Goal: Check status: Check status

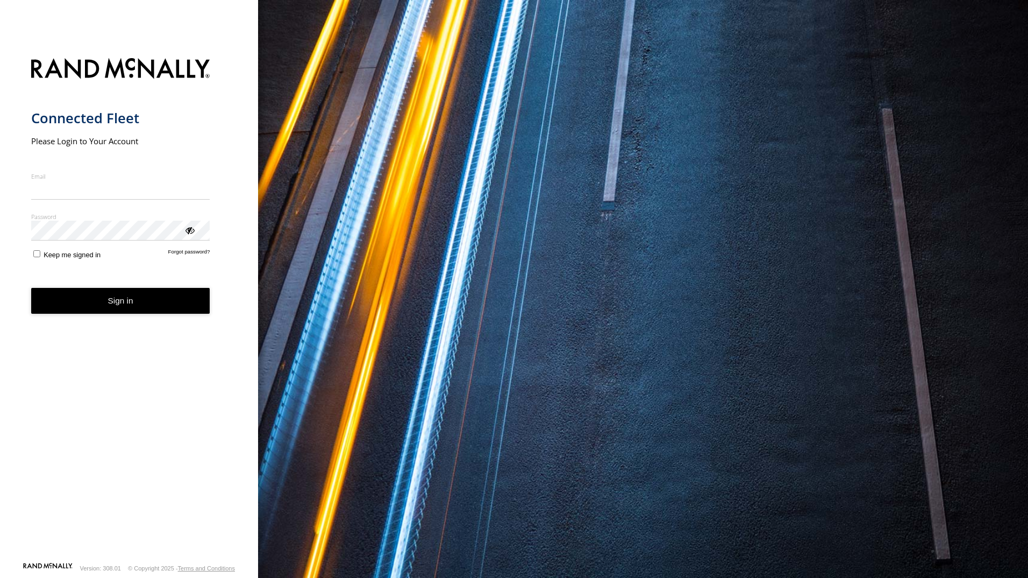
type input "**********"
click at [103, 313] on button "Sign in" at bounding box center [120, 301] width 179 height 26
click at [151, 307] on button "Sign in" at bounding box center [120, 301] width 179 height 26
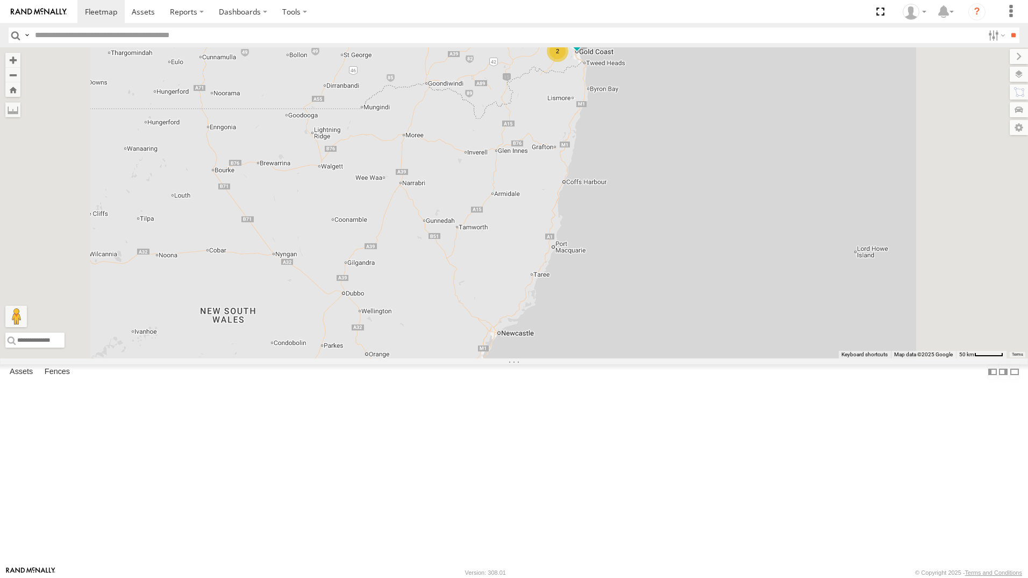
click at [146, 31] on input "text" at bounding box center [507, 35] width 953 height 16
click at [0, 0] on div "All Assets" at bounding box center [0, 0] width 0 height 0
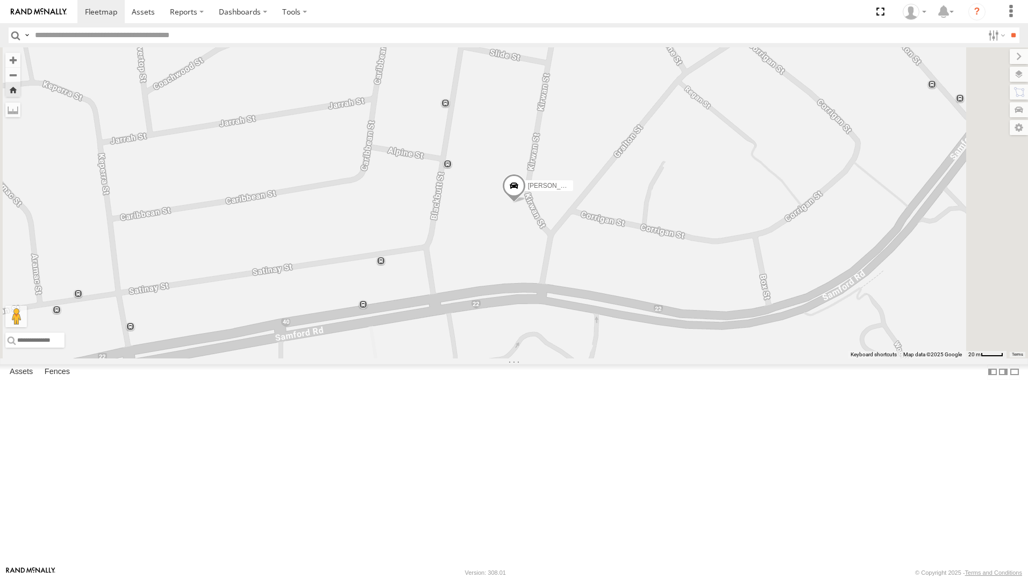
click at [0, 0] on span at bounding box center [0, 0] width 0 height 0
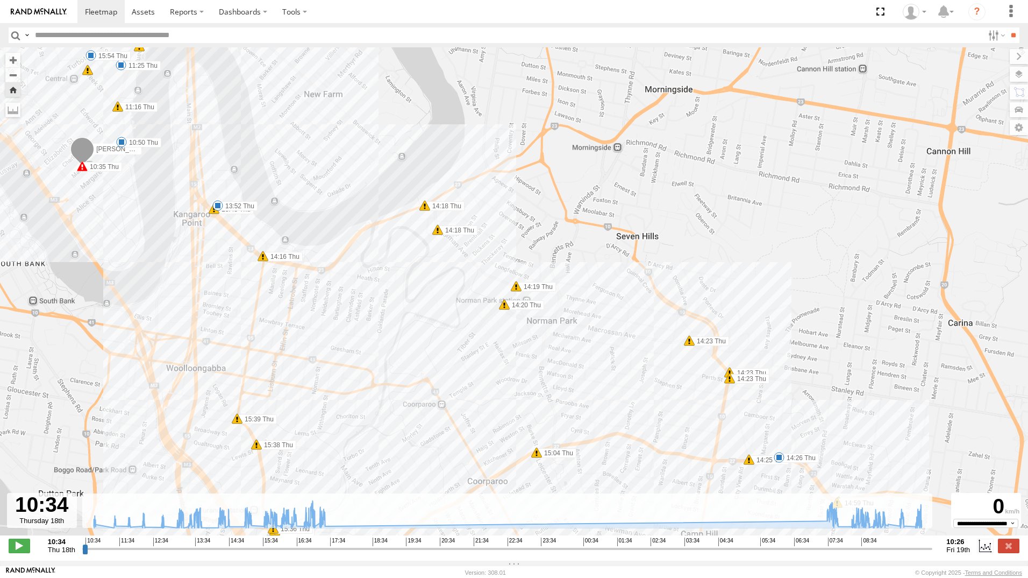
drag, startPoint x: 709, startPoint y: 380, endPoint x: 641, endPoint y: 171, distance: 219.6
click at [641, 171] on div "[PERSON_NAME] - 063 EB2 10:35 Thu 13:19 Thu 14:18 Thu 14:18 Thu 14:19 Thu 14:20…" at bounding box center [514, 296] width 1028 height 499
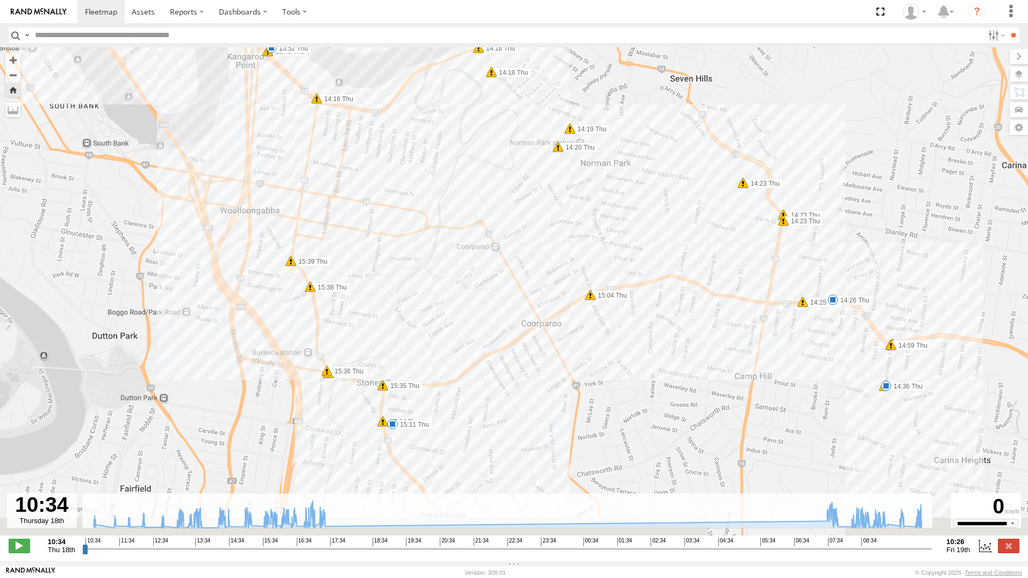
drag, startPoint x: 488, startPoint y: 394, endPoint x: 539, endPoint y: 250, distance: 152.9
click at [539, 250] on div "[PERSON_NAME] - 063 EB2 10:35 Thu 13:19 Thu 14:18 Thu 14:18 Thu 14:19 Thu 14:20…" at bounding box center [514, 296] width 1028 height 499
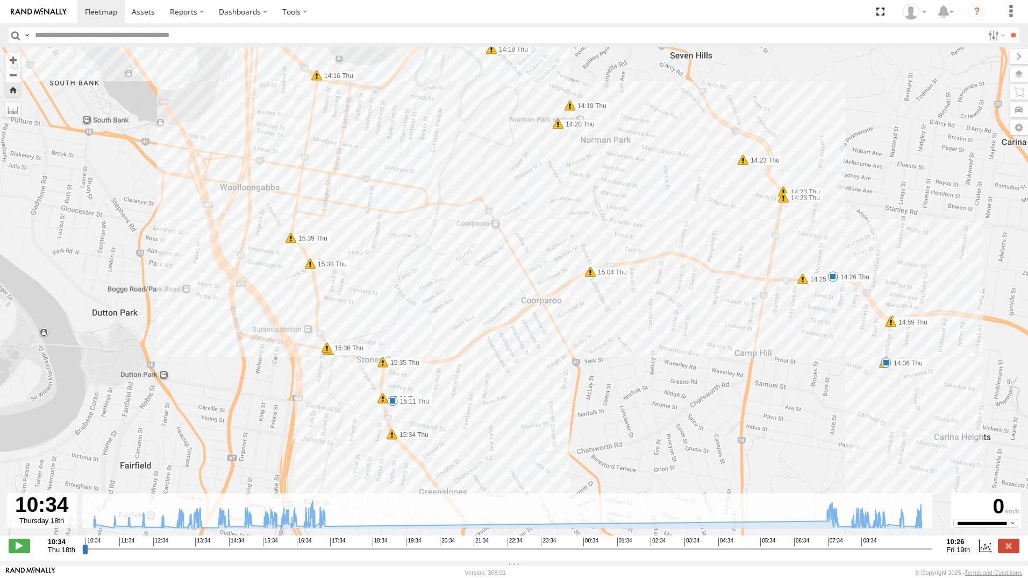
click at [356, 388] on div "[PERSON_NAME] - 063 EB2 10:35 Thu 13:19 Thu 14:18 Thu 14:18 Thu 14:19 Thu 14:20…" at bounding box center [514, 296] width 1028 height 499
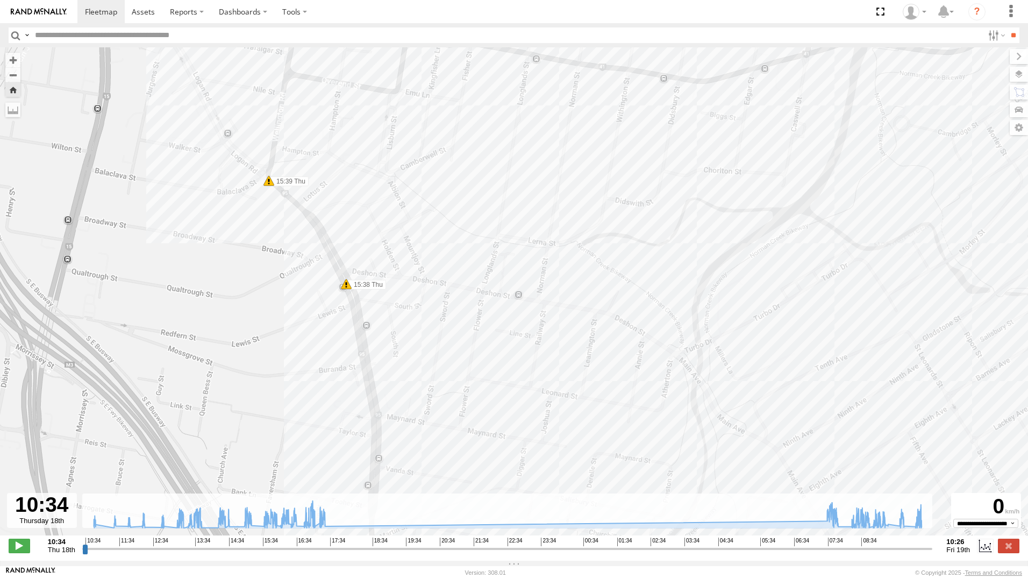
drag, startPoint x: 264, startPoint y: 269, endPoint x: 270, endPoint y: 282, distance: 14.4
click at [270, 282] on div "[PERSON_NAME] - 063 EB2 10:35 Thu 13:19 Thu 14:18 Thu 14:18 Thu 14:19 Thu 14:20…" at bounding box center [514, 296] width 1028 height 499
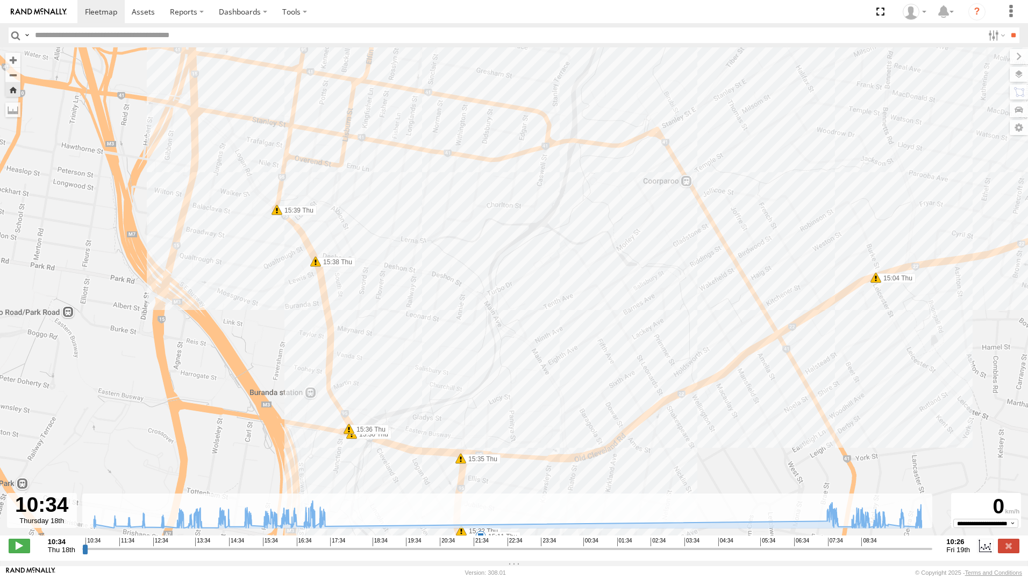
drag, startPoint x: 267, startPoint y: 291, endPoint x: 269, endPoint y: 278, distance: 13.5
click at [269, 278] on div "[PERSON_NAME] - 063 EB2 10:35 Thu 13:19 Thu 14:18 Thu 14:18 Thu 14:19 Thu 14:20…" at bounding box center [514, 296] width 1028 height 499
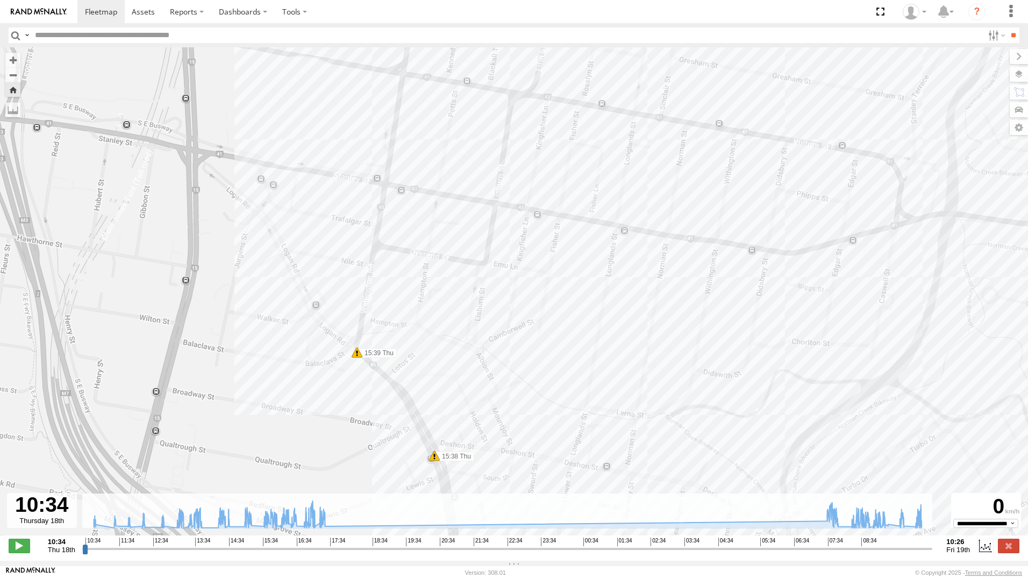
drag, startPoint x: 368, startPoint y: 243, endPoint x: 542, endPoint y: 426, distance: 252.3
click at [542, 426] on div "[PERSON_NAME] - 063 EB2 10:35 Thu 13:19 Thu 14:18 Thu 14:18 Thu 14:19 Thu 14:20…" at bounding box center [514, 296] width 1028 height 499
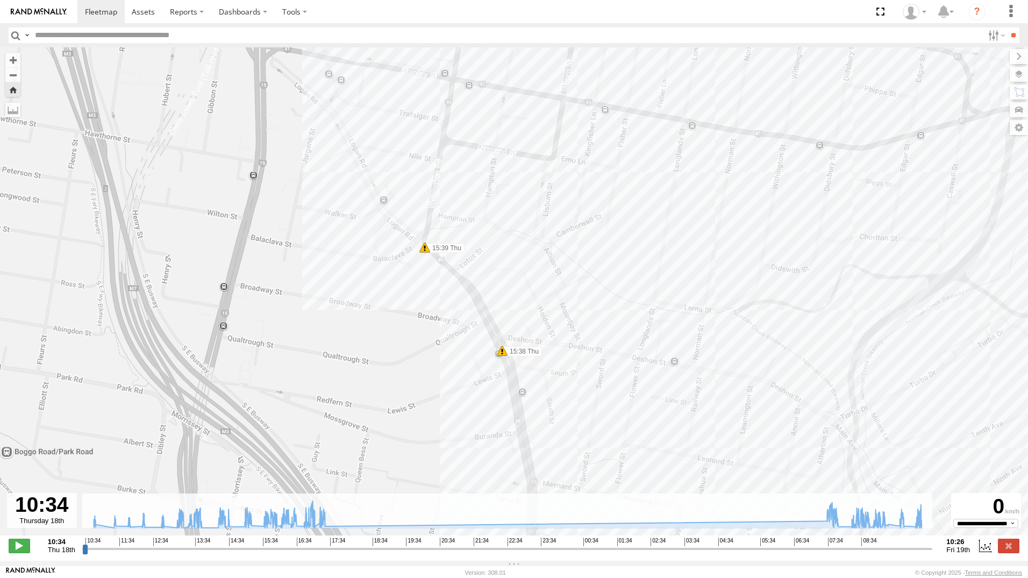
drag, startPoint x: 359, startPoint y: 393, endPoint x: 560, endPoint y: 238, distance: 253.9
click at [431, 283] on div "[PERSON_NAME] - 063 EB2 10:35 Thu 13:19 Thu 14:18 Thu 14:18 Thu 14:19 Thu 14:20…" at bounding box center [514, 296] width 1028 height 499
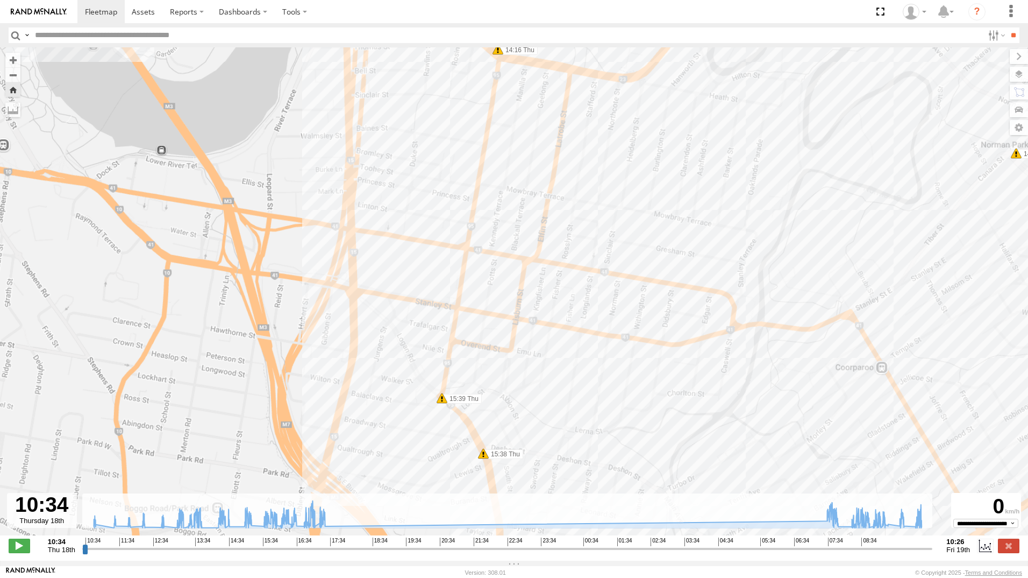
drag, startPoint x: 569, startPoint y: 203, endPoint x: 522, endPoint y: 360, distance: 163.4
click at [522, 360] on div "[PERSON_NAME] - 063 EB2 10:35 Thu 13:19 Thu 14:18 Thu 14:18 Thu 14:19 Thu 14:20…" at bounding box center [514, 296] width 1028 height 499
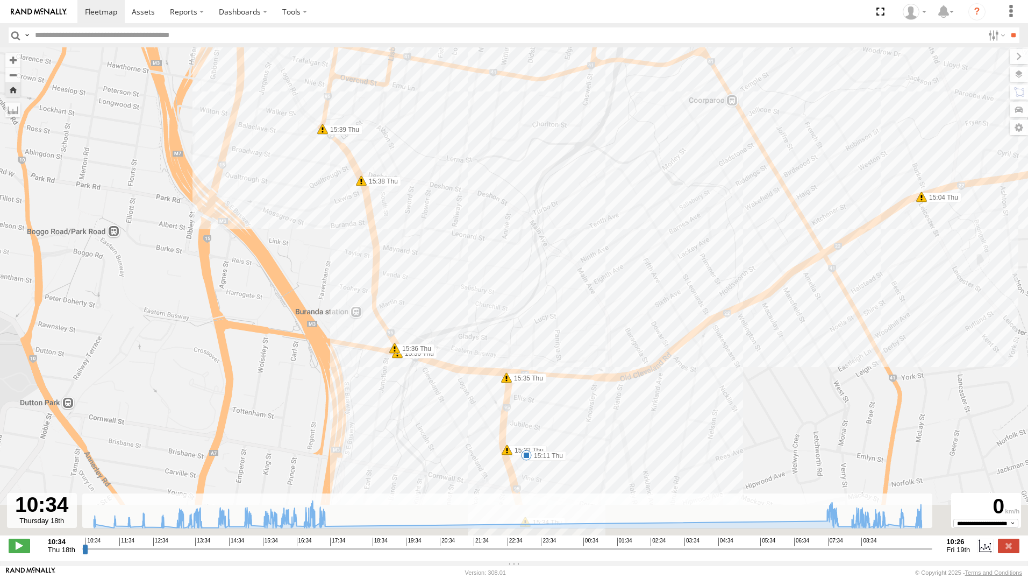
drag, startPoint x: 529, startPoint y: 423, endPoint x: 393, endPoint y: 133, distance: 320.3
click at [393, 133] on div "[PERSON_NAME] - 063 EB2 10:35 Thu 13:19 Thu 14:18 Thu 14:18 Thu 14:19 Thu 14:20…" at bounding box center [514, 296] width 1028 height 499
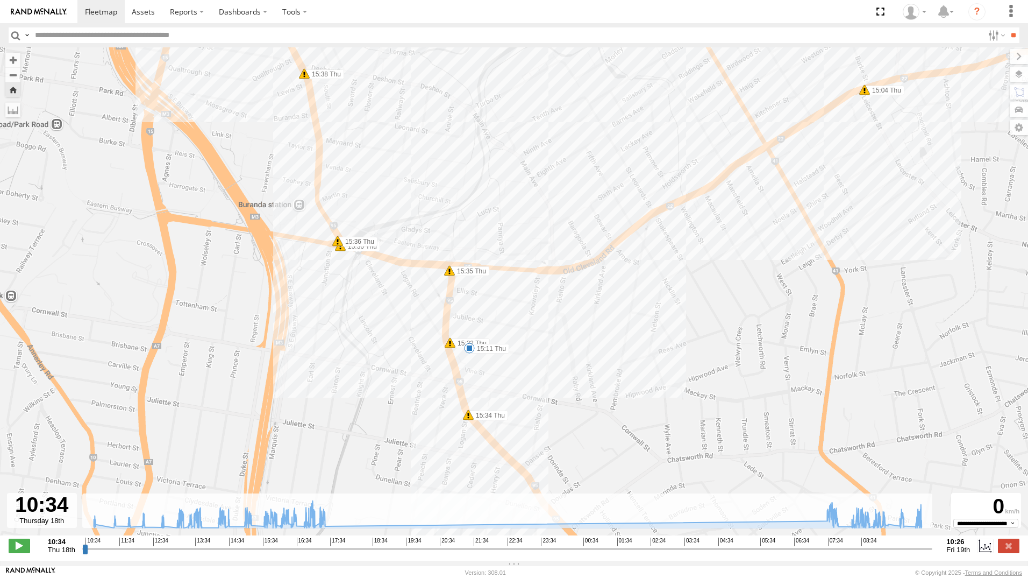
drag, startPoint x: 559, startPoint y: 375, endPoint x: 501, endPoint y: 334, distance: 71.8
click at [504, 273] on div "[PERSON_NAME] - 063 EB2 10:35 Thu 13:19 Thu 14:18 Thu 14:18 Thu 14:19 Thu 14:20…" at bounding box center [514, 296] width 1028 height 499
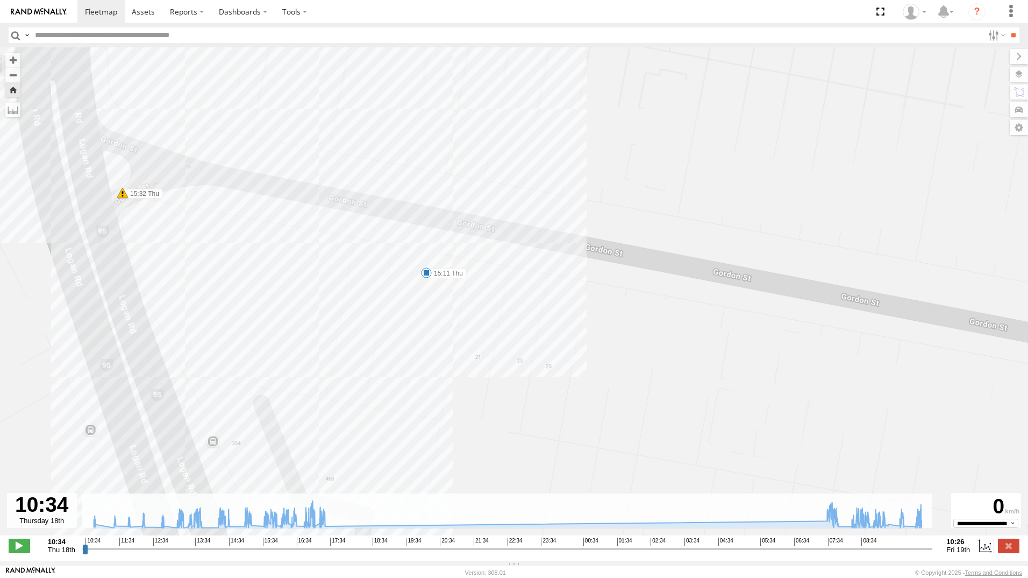
drag, startPoint x: 429, startPoint y: 345, endPoint x: 429, endPoint y: 338, distance: 7.5
click at [429, 344] on div "[PERSON_NAME] - 063 EB2 10:35 Thu 13:19 Thu 14:18 Thu 14:18 Thu 14:19 Thu 14:20…" at bounding box center [514, 296] width 1028 height 499
click at [422, 272] on span at bounding box center [423, 270] width 11 height 11
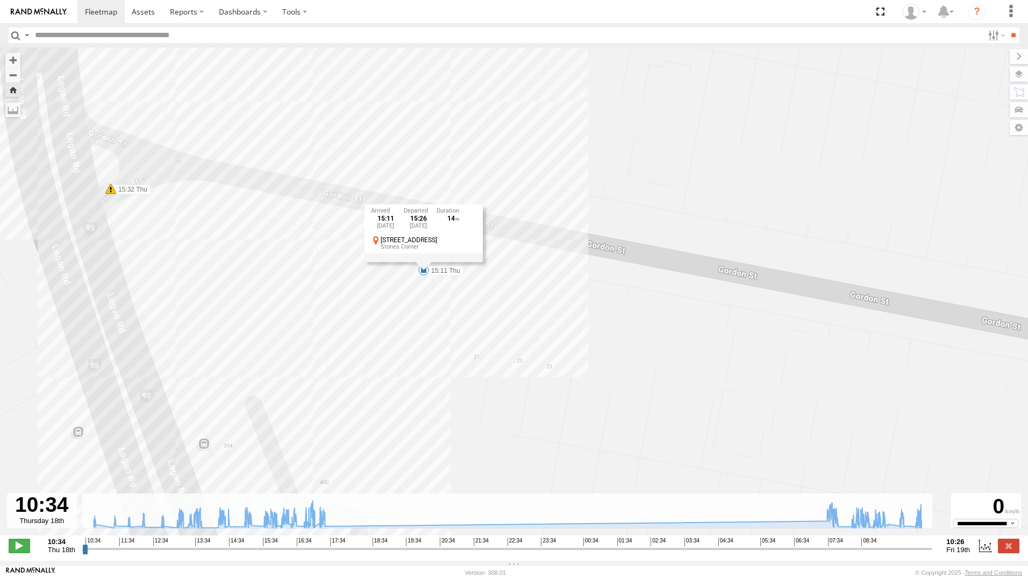
drag, startPoint x: 274, startPoint y: 533, endPoint x: 283, endPoint y: 537, distance: 9.9
click at [283, 537] on div "← Move left → Move right ↑ Move up ↓ Move down + Zoom in - Zoom out Home Jump l…" at bounding box center [514, 303] width 1028 height 513
click at [274, 528] on icon at bounding box center [273, 523] width 9 height 9
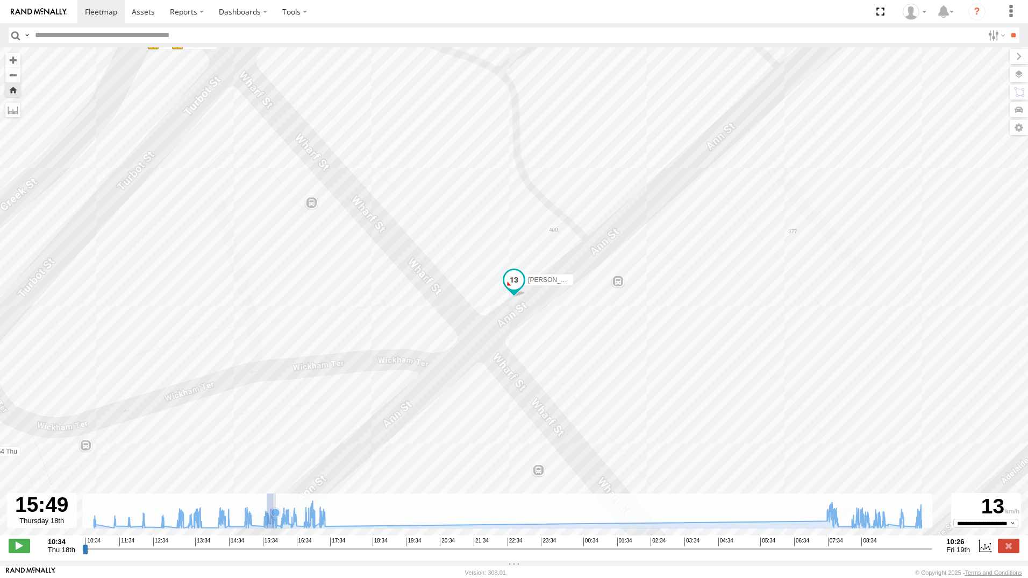
click at [276, 528] on g at bounding box center [507, 513] width 839 height 27
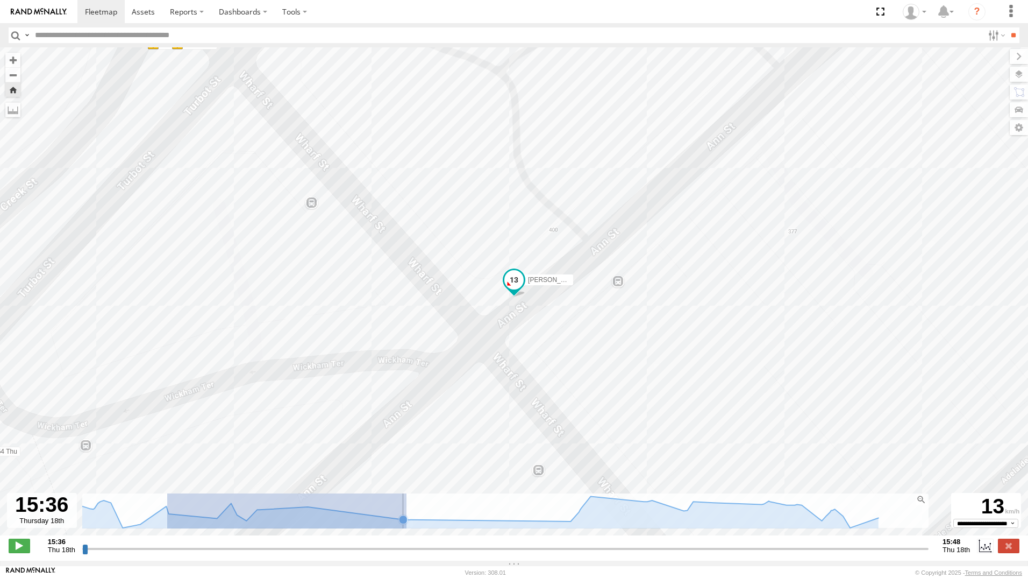
drag, startPoint x: 172, startPoint y: 521, endPoint x: 462, endPoint y: 522, distance: 290.5
click at [462, 523] on icon at bounding box center [476, 512] width 817 height 32
type input "**********"
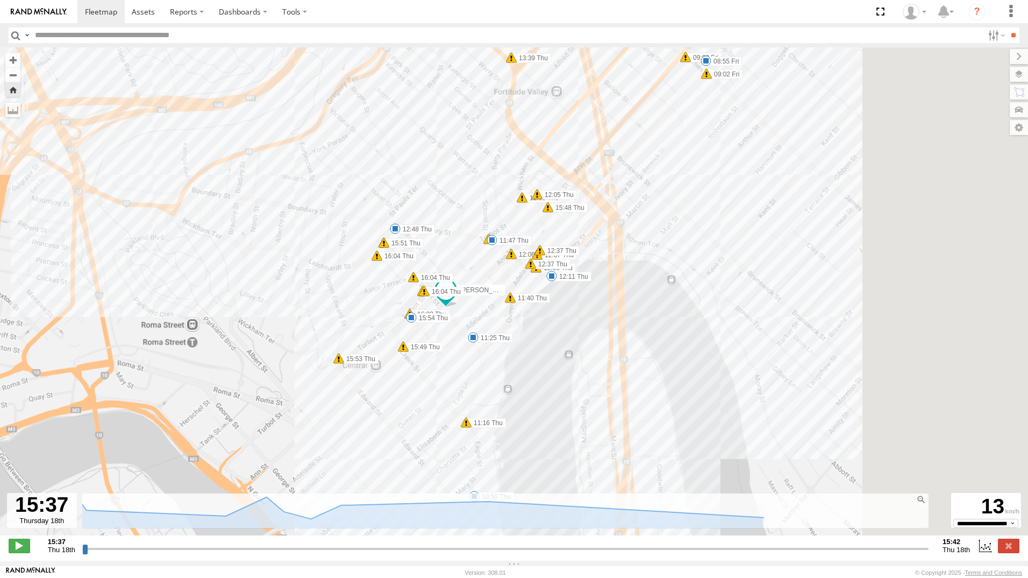
drag, startPoint x: 625, startPoint y: 283, endPoint x: 410, endPoint y: 266, distance: 215.4
click at [410, 266] on div "[PERSON_NAME] - 063 EB2 10:35 Thu 13:19 Thu 14:18 Thu 14:18 Thu 14:19 Thu 14:20…" at bounding box center [514, 296] width 1028 height 499
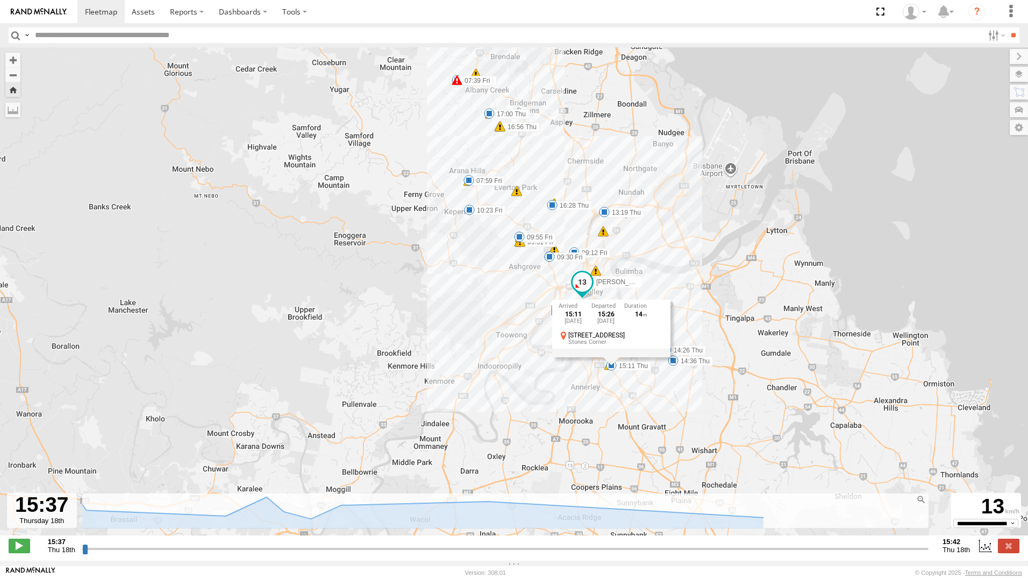
drag, startPoint x: 676, startPoint y: 262, endPoint x: 615, endPoint y: 180, distance: 102.7
click at [615, 180] on div "[PERSON_NAME] - 063 EB2 10:35 Thu 13:19 Thu 14:18 Thu 14:18 Thu 14:19 Thu 14:20…" at bounding box center [514, 296] width 1028 height 499
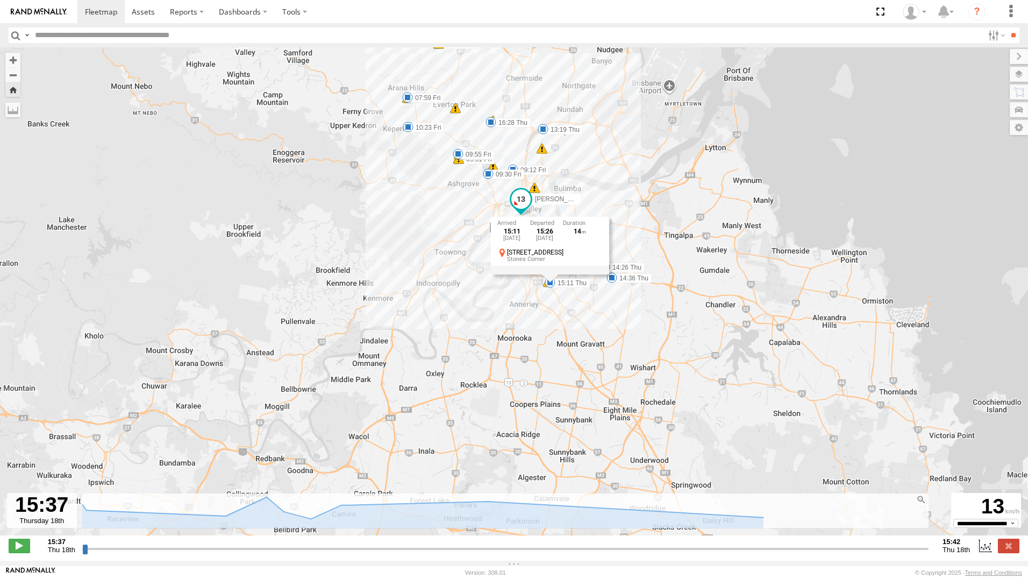
click at [642, 197] on div "[PERSON_NAME] - 063 EB2 10:35 Thu 13:19 Thu 14:18 Thu 14:18 Thu 14:19 Thu 14:20…" at bounding box center [514, 296] width 1028 height 499
